Goal: Check status: Check status

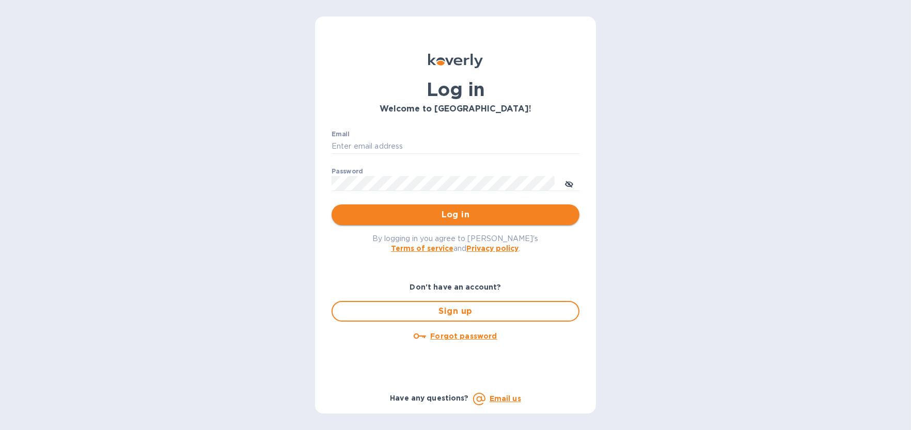
type input "[EMAIL_ADDRESS][DOMAIN_NAME]"
click at [447, 209] on span "Log in" at bounding box center [455, 215] width 231 height 12
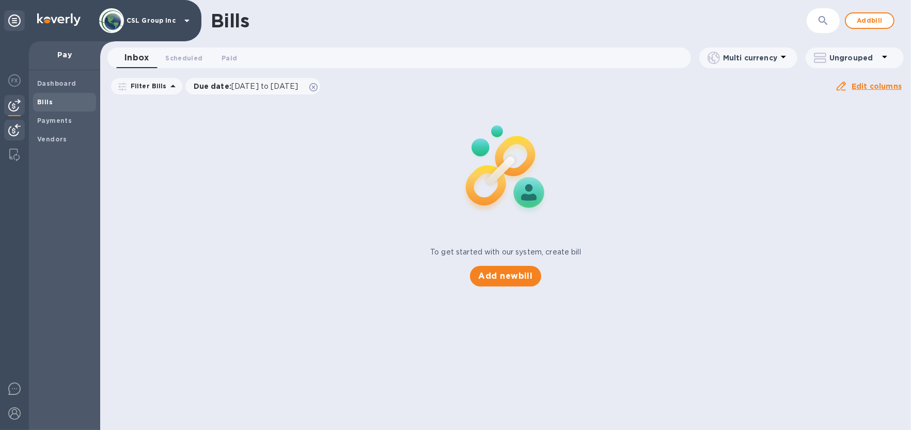
click at [8, 127] on img at bounding box center [14, 130] width 12 height 12
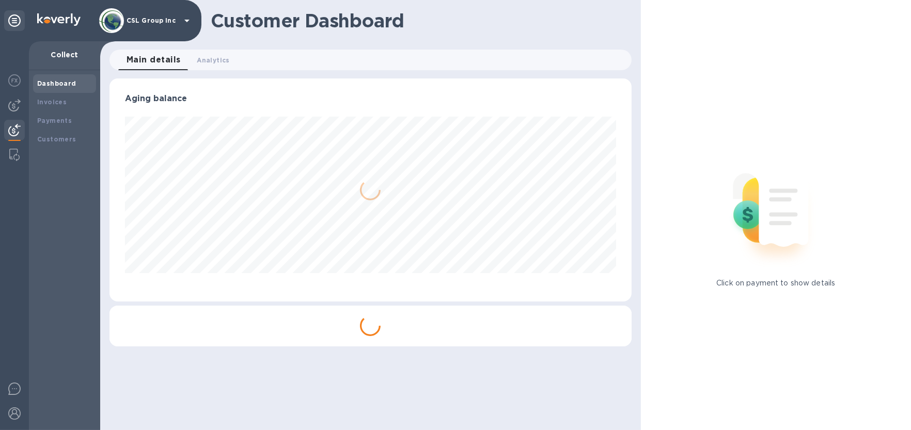
scroll to position [223, 522]
click at [60, 122] on b "Payments" at bounding box center [54, 121] width 35 height 8
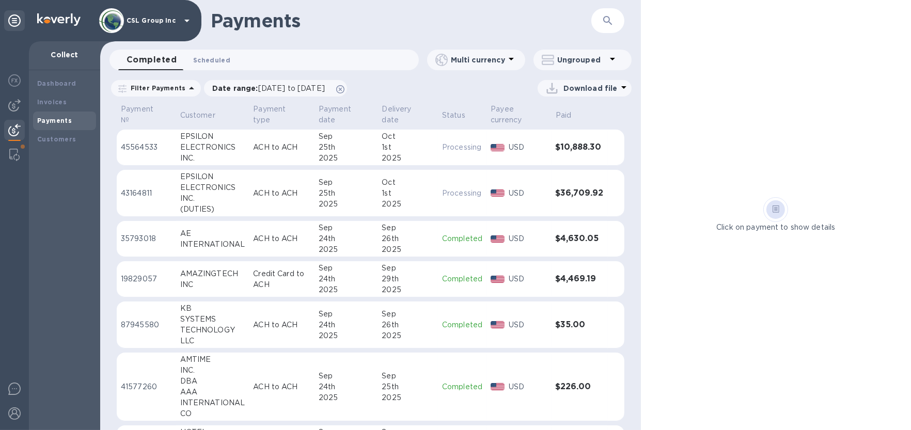
click at [224, 55] on span "Scheduled 0" at bounding box center [211, 60] width 37 height 11
